Goal: Task Accomplishment & Management: Use online tool/utility

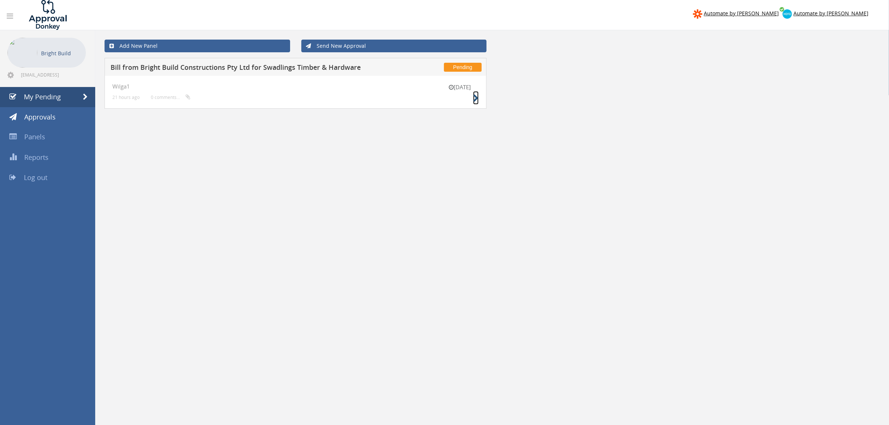
click at [473, 100] on icon at bounding box center [476, 98] width 6 height 8
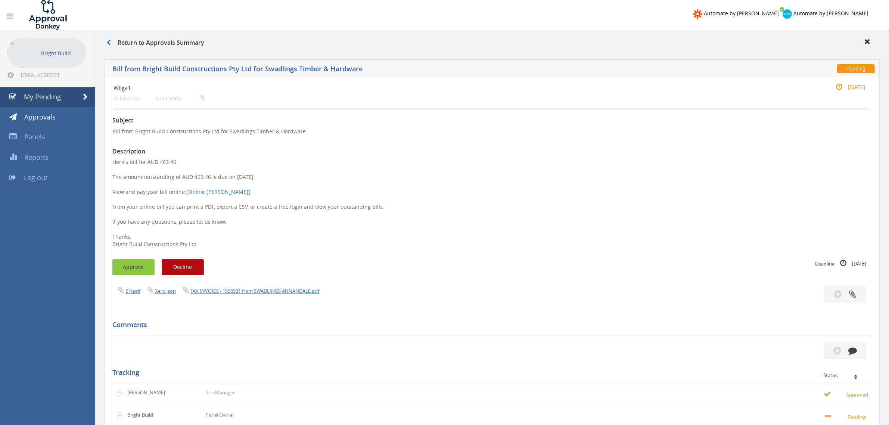
click at [118, 265] on button "Approve" at bounding box center [133, 267] width 42 height 16
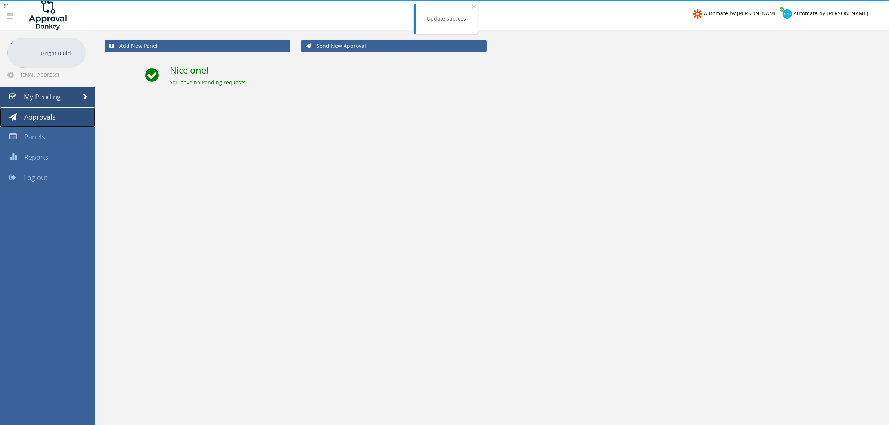
click at [55, 118] on span "Approvals" at bounding box center [39, 116] width 31 height 9
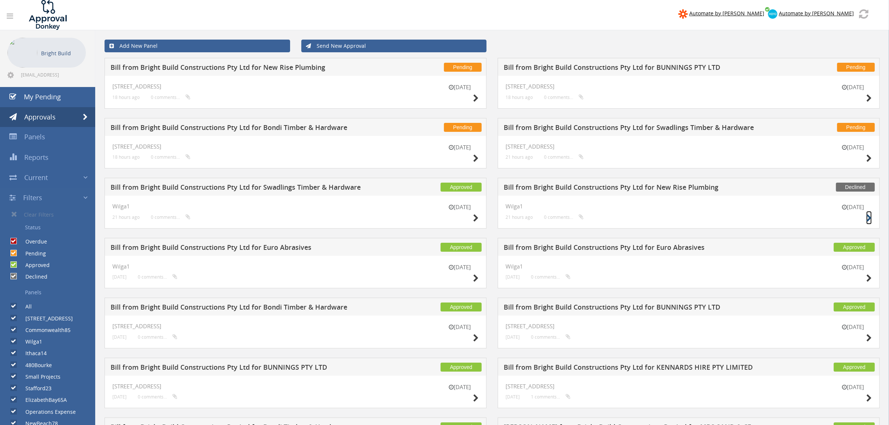
click at [868, 218] on icon at bounding box center [869, 218] width 6 height 8
